Goal: Find specific page/section: Find specific page/section

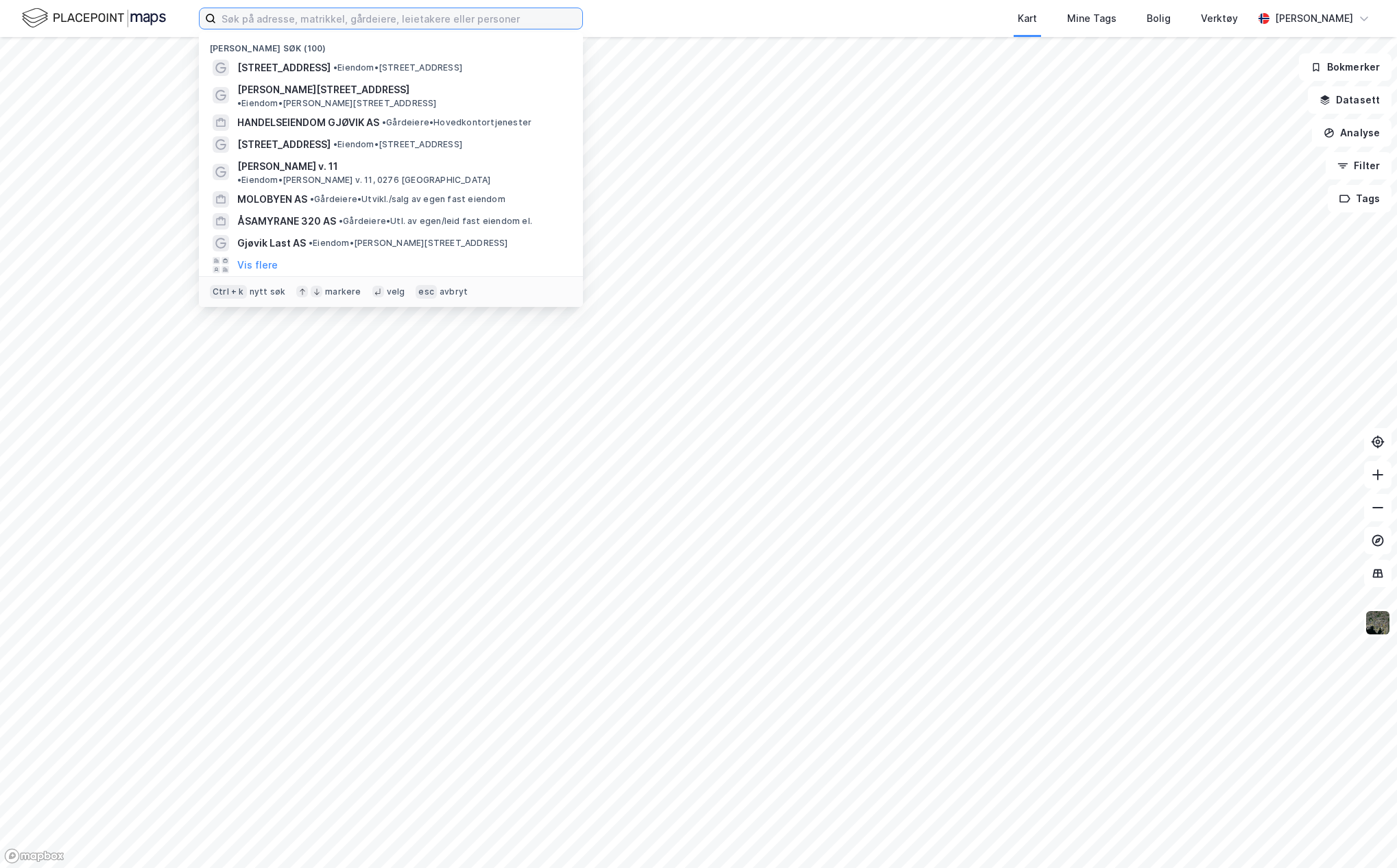
click at [249, 16] on input at bounding box center [398, 18] width 366 height 21
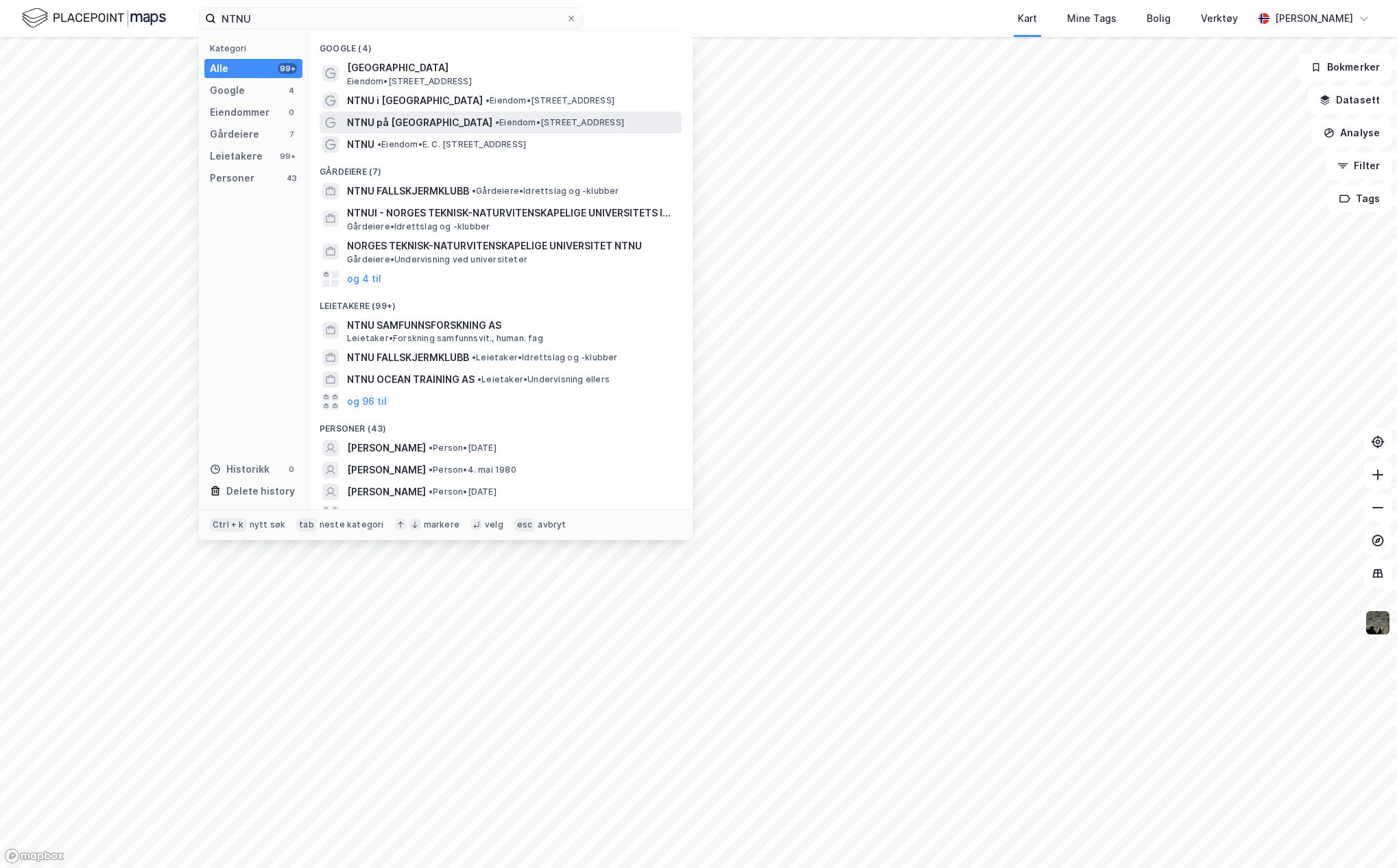
click at [366, 123] on span "NTNU på Gjøvik" at bounding box center [420, 123] width 146 height 16
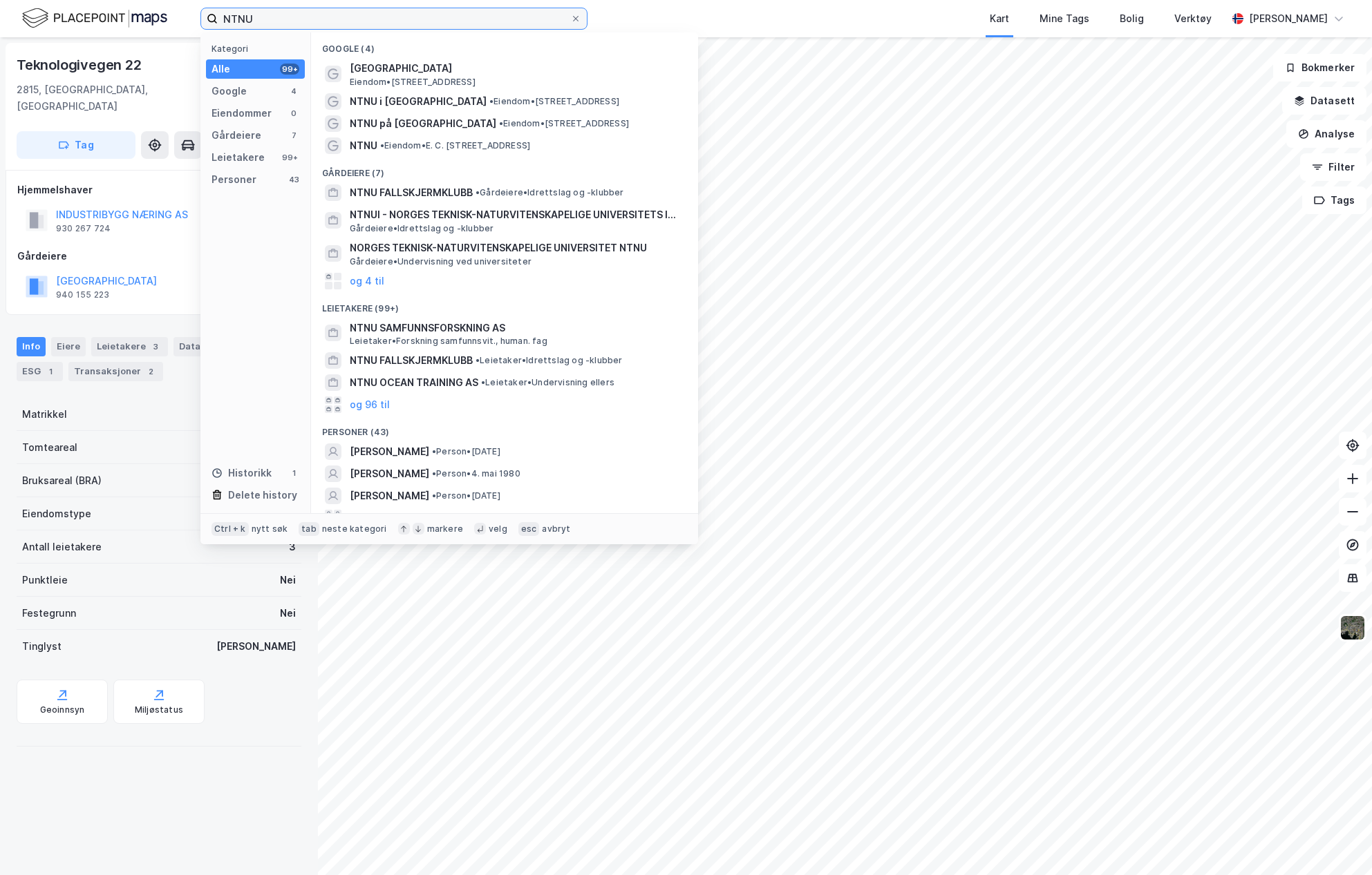
drag, startPoint x: 281, startPoint y: 27, endPoint x: 217, endPoint y: 25, distance: 64.0
click at [217, 25] on label "NTNU" at bounding box center [394, 18] width 387 height 22
paste input "Hans Mustads gate 31"
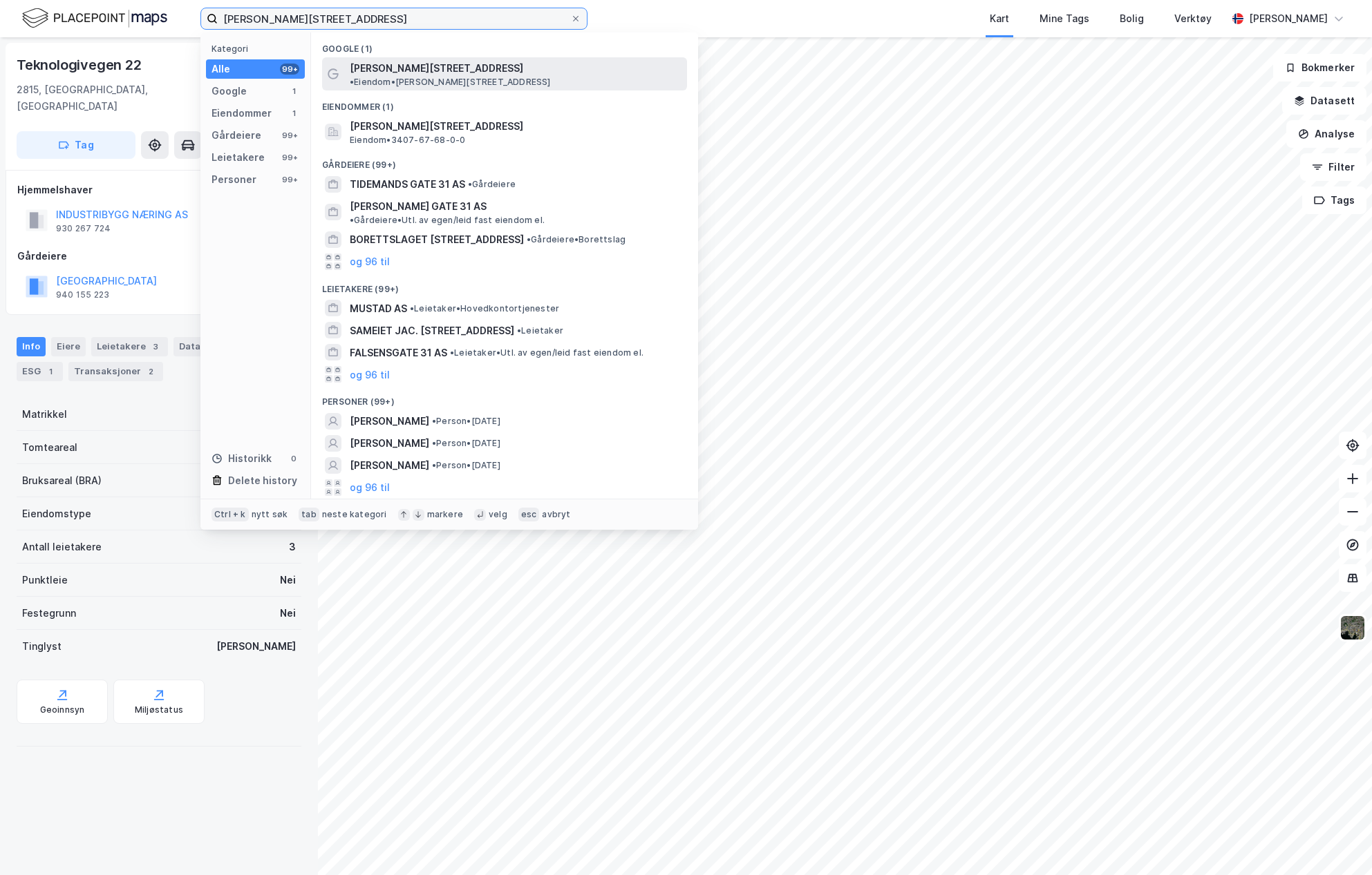
type input "Hans Mustads gate 31"
click at [376, 66] on span "Hans Mustads gate 31" at bounding box center [436, 68] width 173 height 17
